Goal: Task Accomplishment & Management: Manage account settings

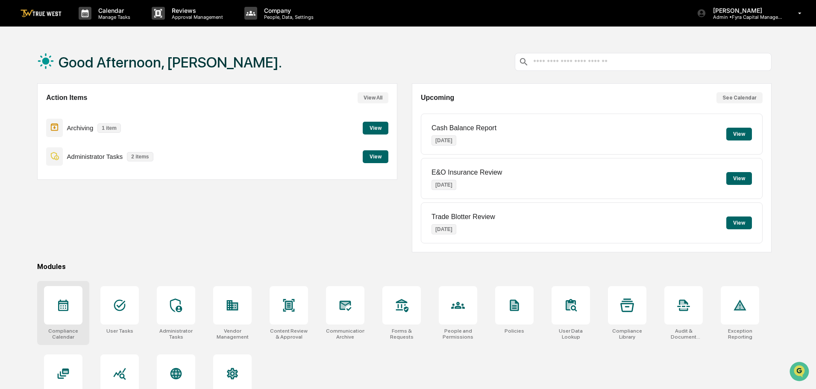
click at [60, 306] on icon at bounding box center [63, 306] width 14 height 14
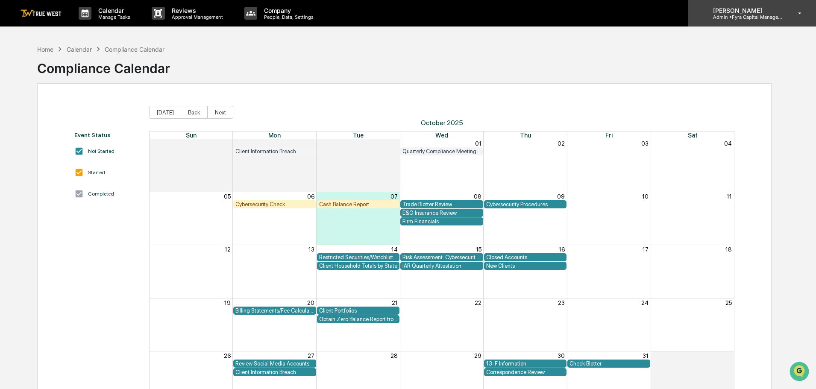
click at [736, 16] on p "Admin • Fyra Capital Management" at bounding box center [745, 17] width 79 height 6
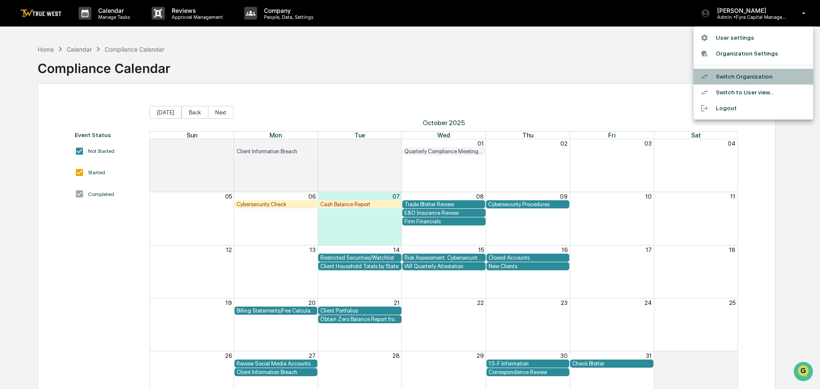
click at [738, 77] on li "Switch Organization" at bounding box center [754, 77] width 120 height 16
